Goal: Task Accomplishment & Management: Use online tool/utility

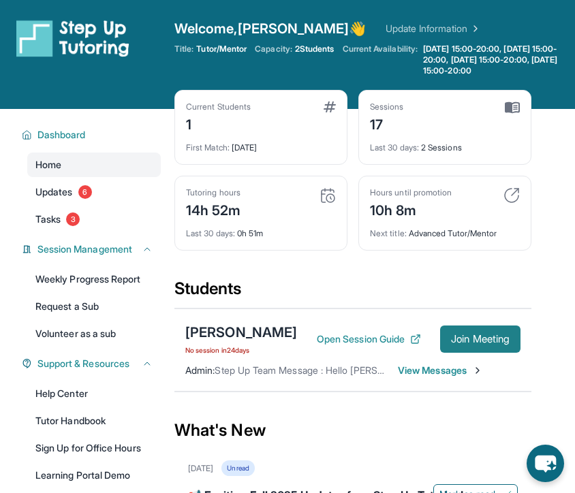
click at [466, 342] on button "Join Meeting" at bounding box center [480, 338] width 80 height 27
click at [462, 343] on span "Join Meeting" at bounding box center [480, 339] width 59 height 8
click at [468, 343] on span "Join Meeting" at bounding box center [480, 339] width 59 height 8
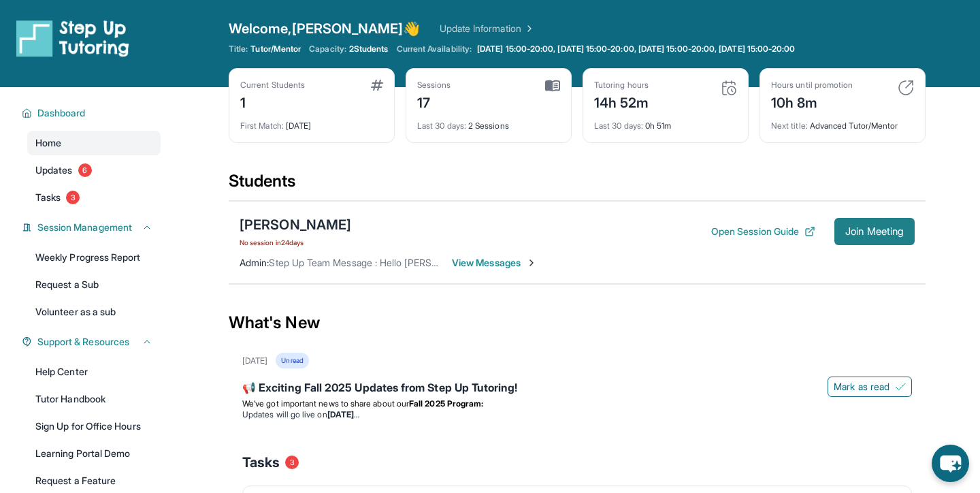
click at [574, 234] on span "Join Meeting" at bounding box center [875, 231] width 59 height 8
click at [574, 227] on span "Join Meeting" at bounding box center [875, 231] width 59 height 8
click at [574, 231] on button "Open Session Guide" at bounding box center [763, 232] width 104 height 14
click at [574, 233] on span "Join Meeting" at bounding box center [875, 231] width 59 height 8
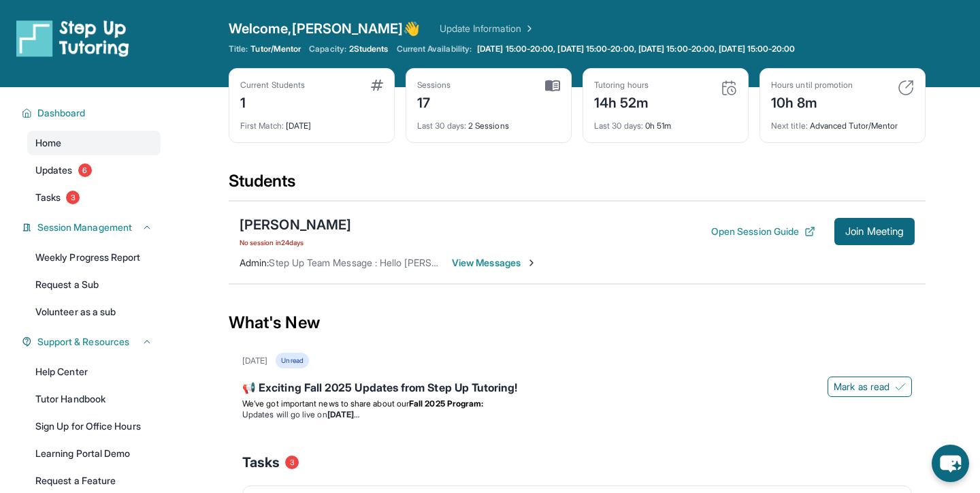
click at [465, 263] on span "View Messages" at bounding box center [494, 263] width 85 height 14
click at [478, 259] on span "View Messages" at bounding box center [494, 263] width 85 height 14
click at [574, 227] on span "Join Meeting" at bounding box center [875, 231] width 59 height 8
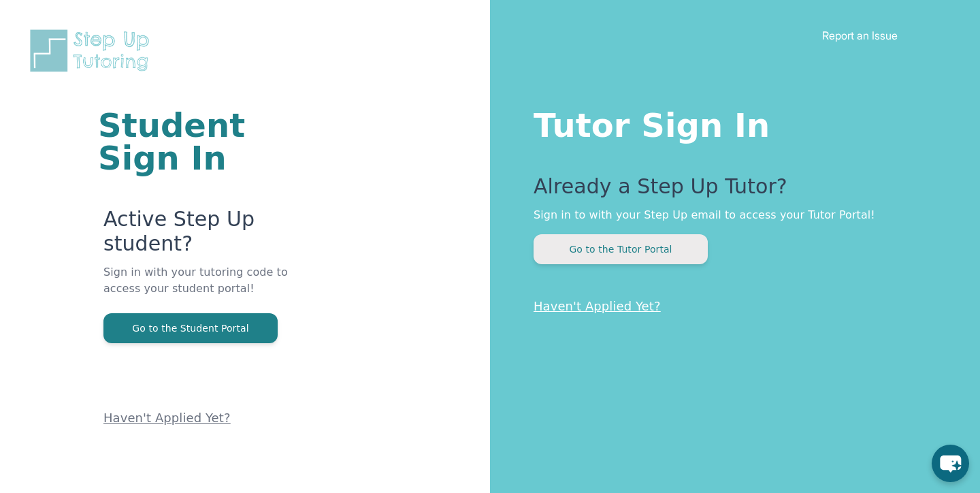
click at [609, 250] on button "Go to the Tutor Portal" at bounding box center [621, 249] width 174 height 30
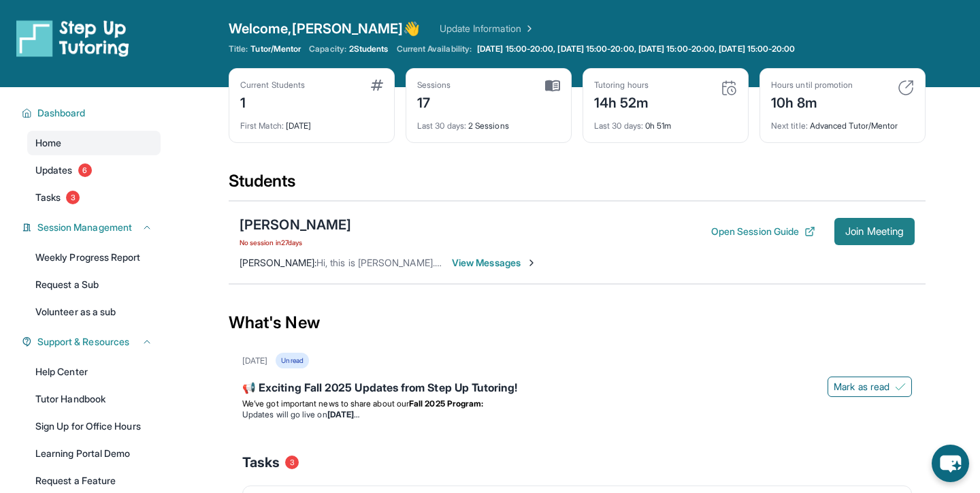
click at [852, 231] on span "Join Meeting" at bounding box center [875, 231] width 59 height 8
